Goal: Task Accomplishment & Management: Manage account settings

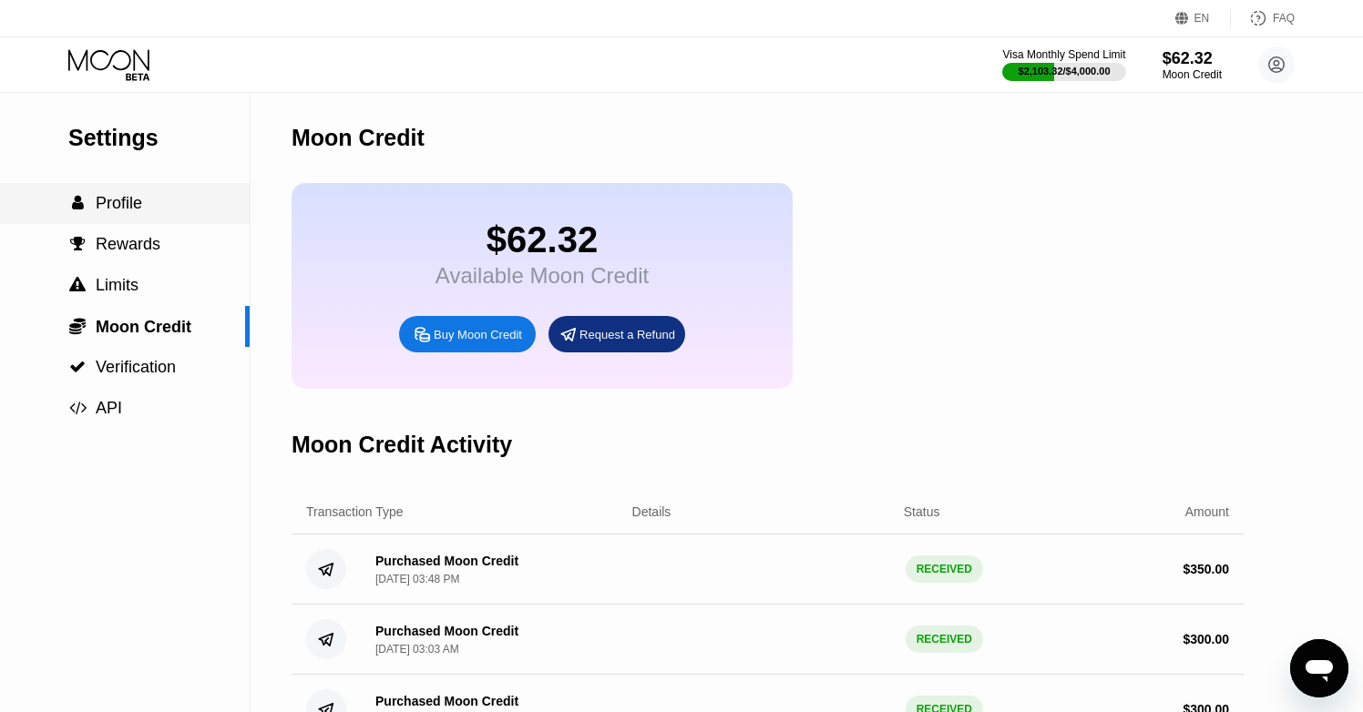
click at [144, 206] on div " Profile" at bounding box center [125, 203] width 250 height 19
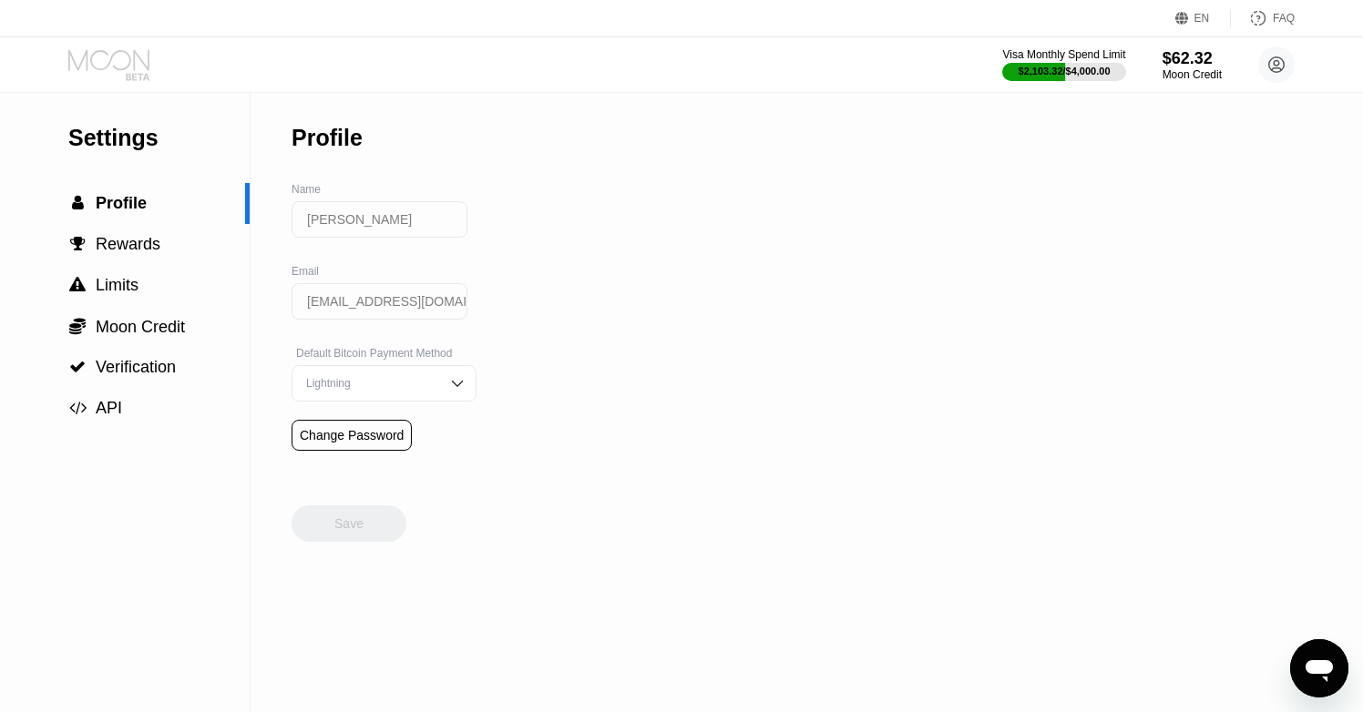
click at [133, 64] on icon at bounding box center [110, 65] width 85 height 32
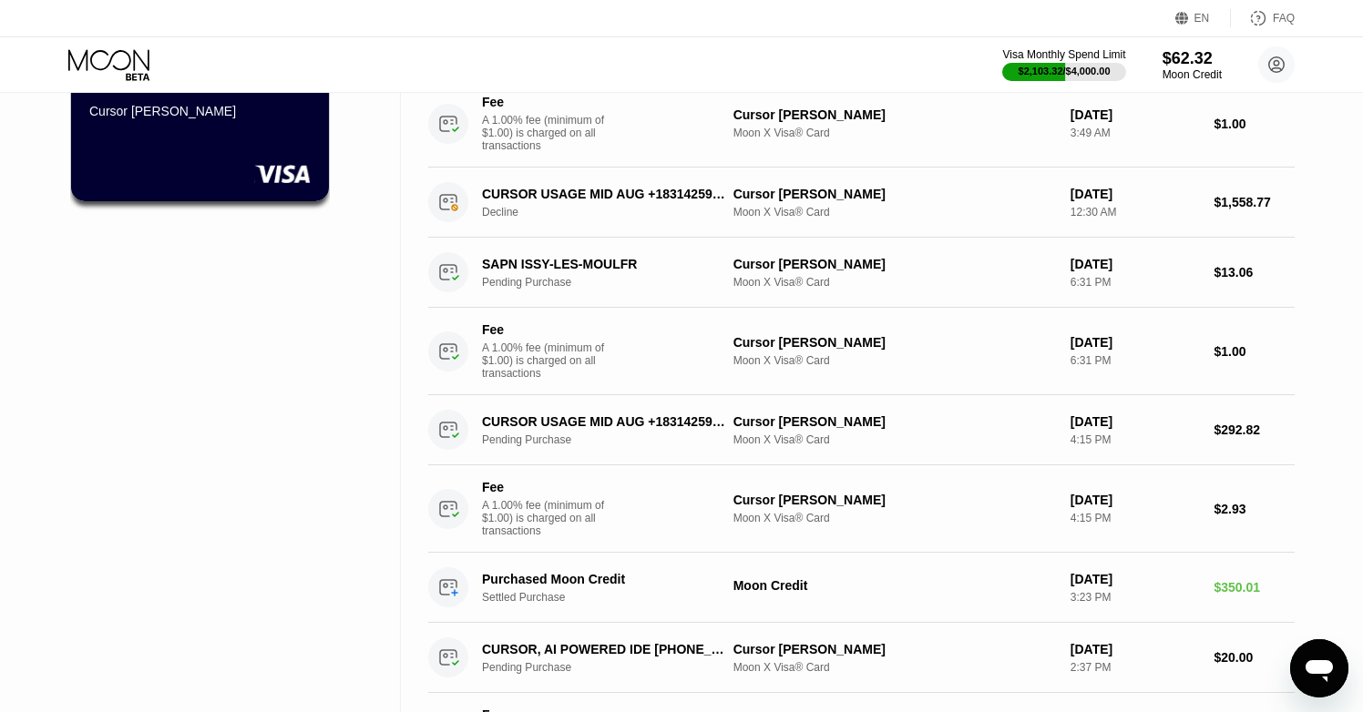
scroll to position [188, 0]
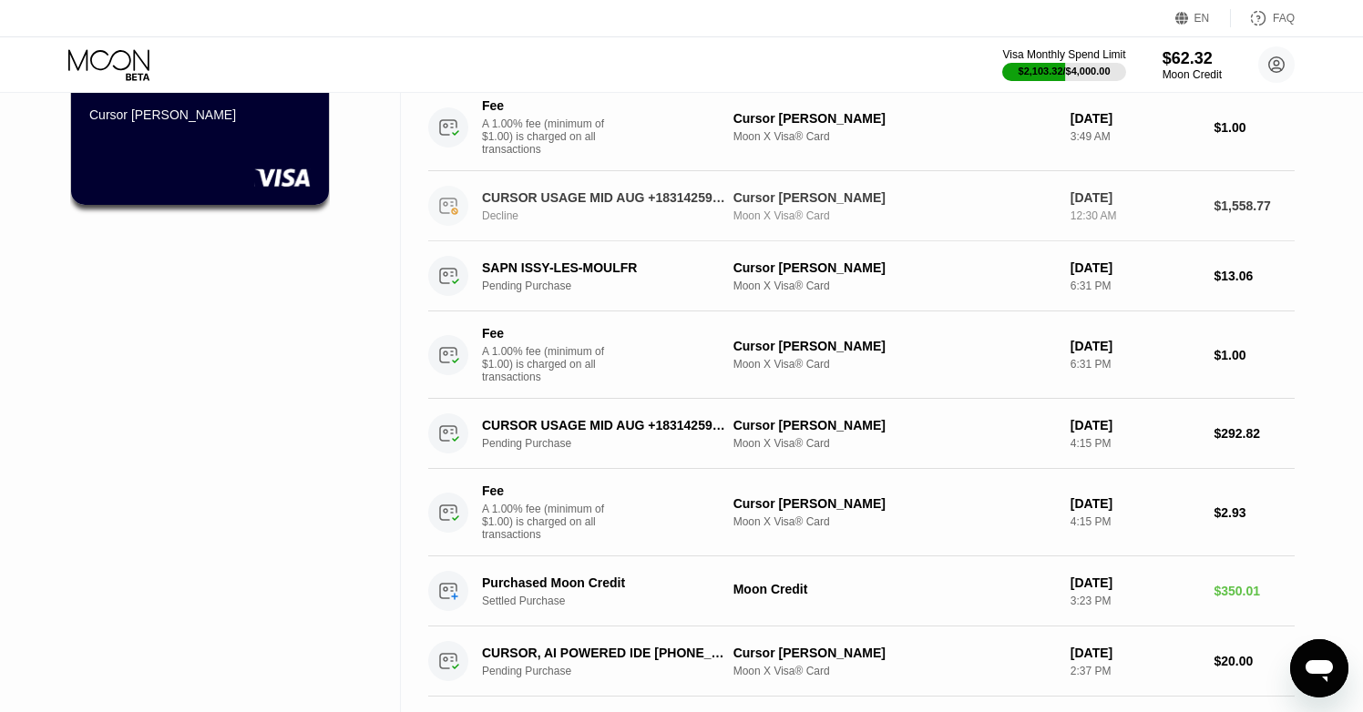
click at [1158, 206] on div "[DATE] 12:30 AM" at bounding box center [1135, 206] width 129 height 32
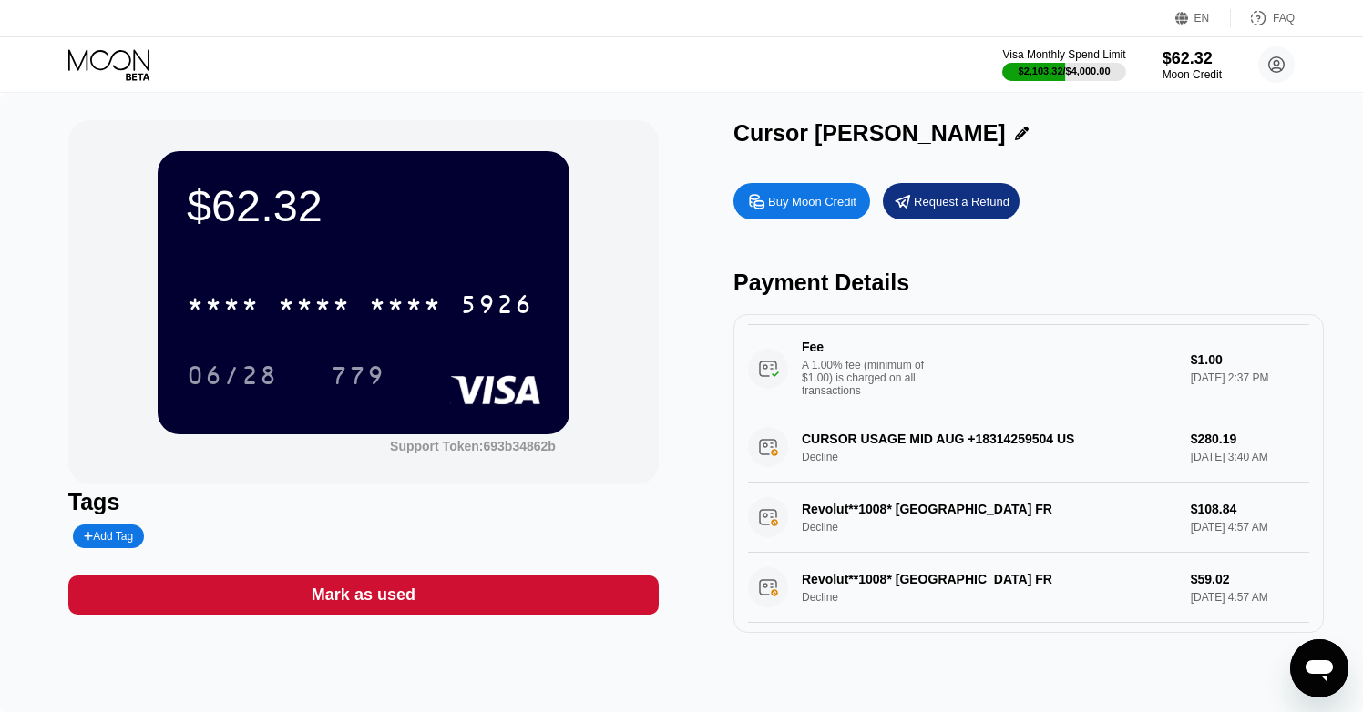
scroll to position [660, 0]
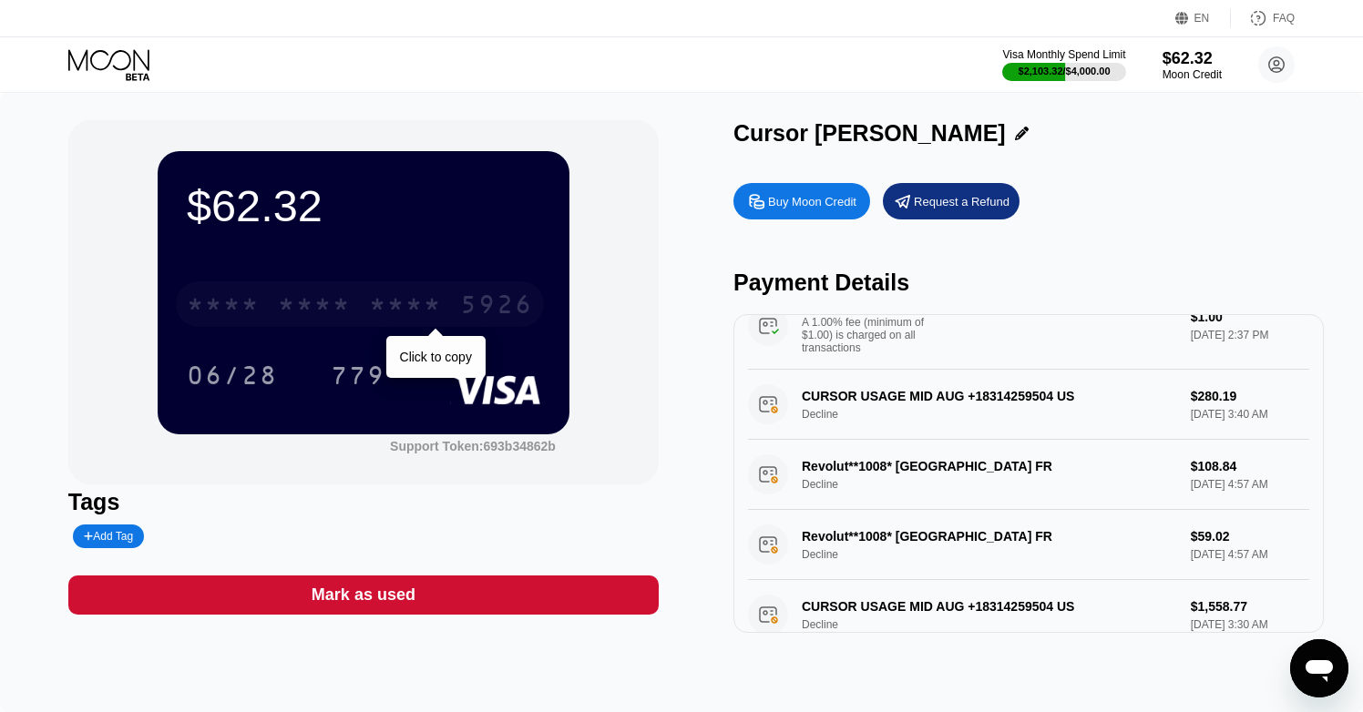
click at [375, 321] on div "* * * *" at bounding box center [405, 306] width 73 height 29
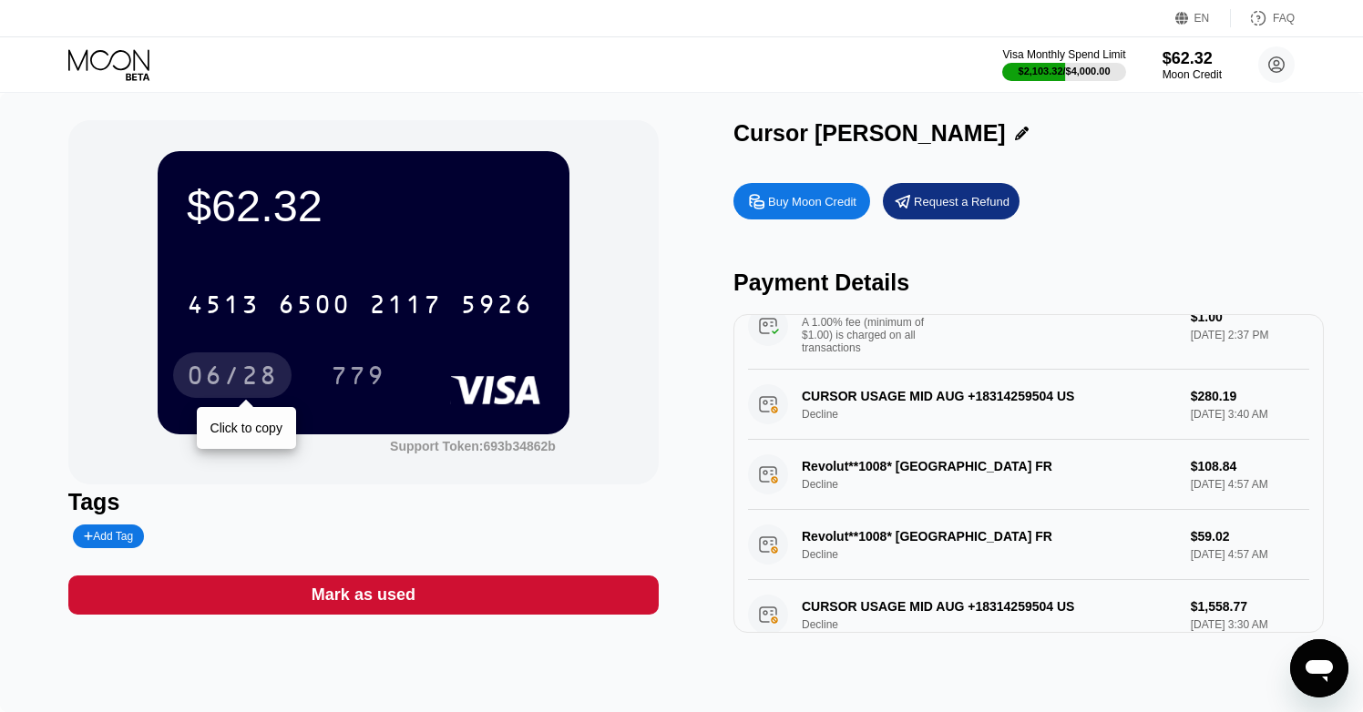
click at [249, 372] on div "06/28" at bounding box center [232, 378] width 91 height 29
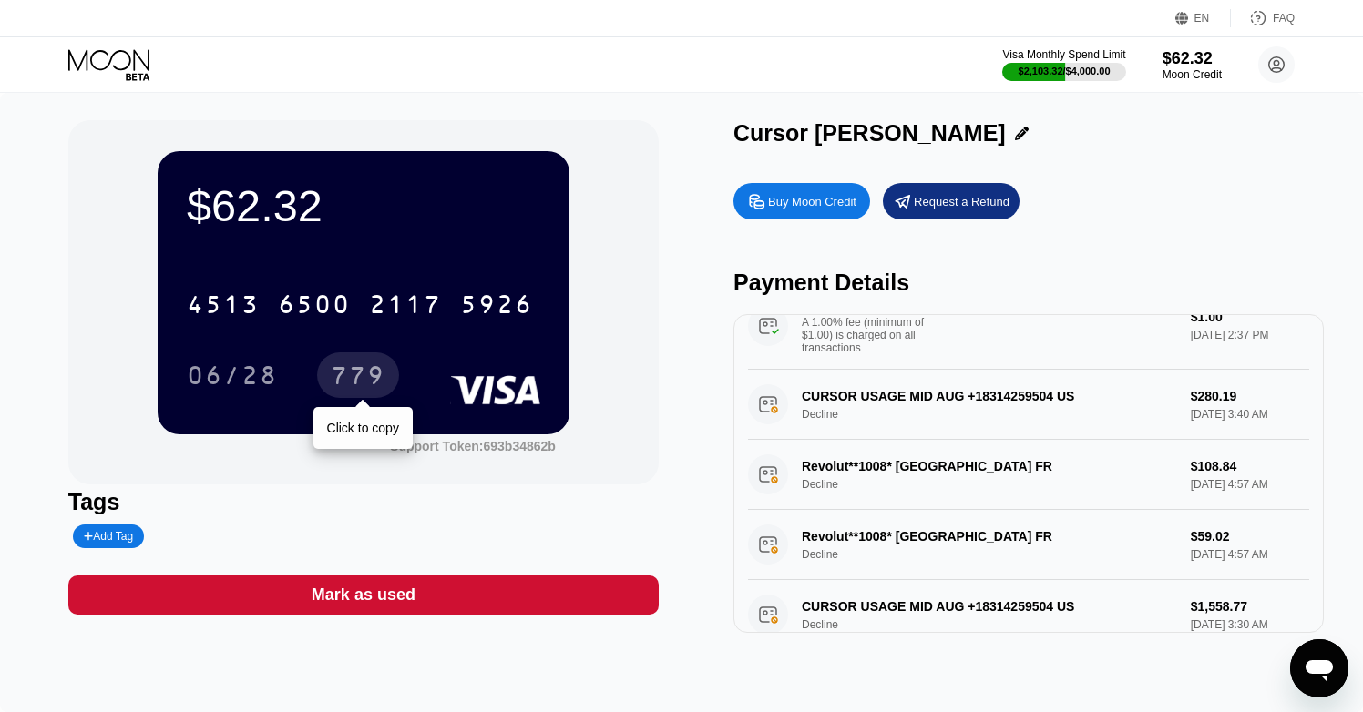
click at [351, 380] on div "779" at bounding box center [358, 378] width 55 height 29
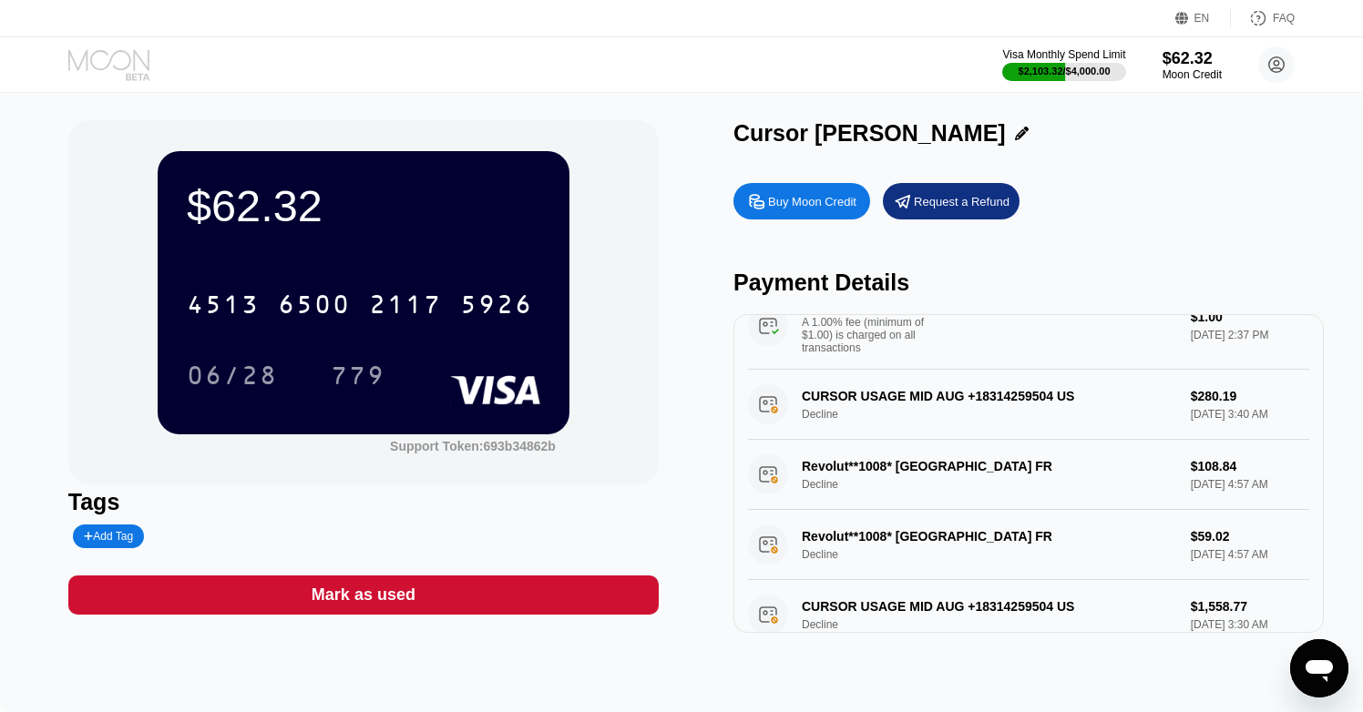
click at [117, 54] on icon at bounding box center [110, 65] width 85 height 32
